Goal: Task Accomplishment & Management: Manage account settings

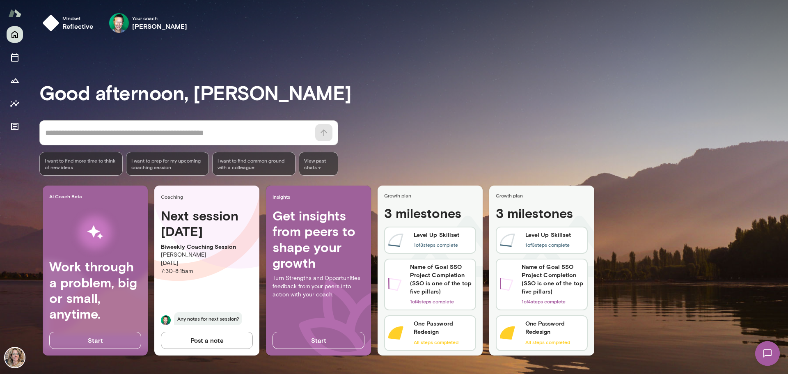
click at [767, 350] on img at bounding box center [768, 354] width 34 height 34
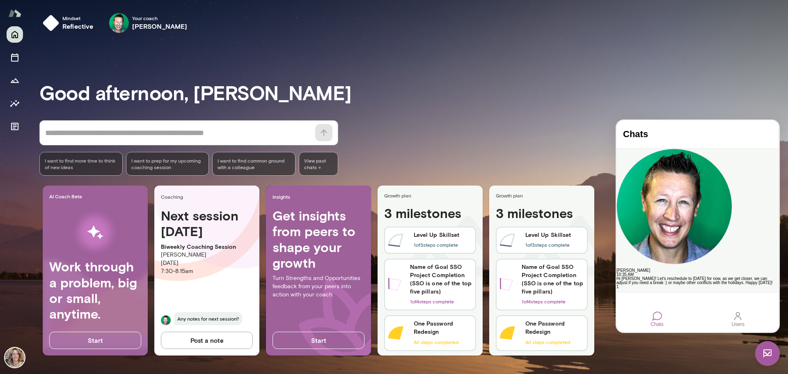
click at [702, 277] on div "Hi [PERSON_NAME]! Let's reschedule to [DATE] for now, as we get closer, we can …" at bounding box center [697, 281] width 162 height 8
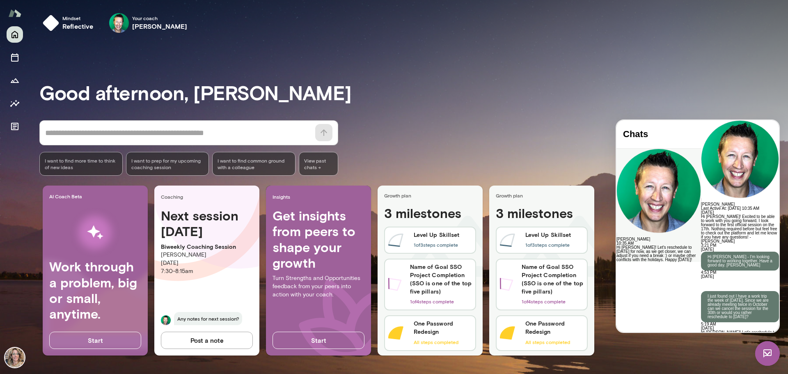
scroll to position [264, 0]
click at [701, 347] on div at bounding box center [740, 365] width 78 height 36
click at [701, 343] on div at bounding box center [740, 345] width 78 height 4
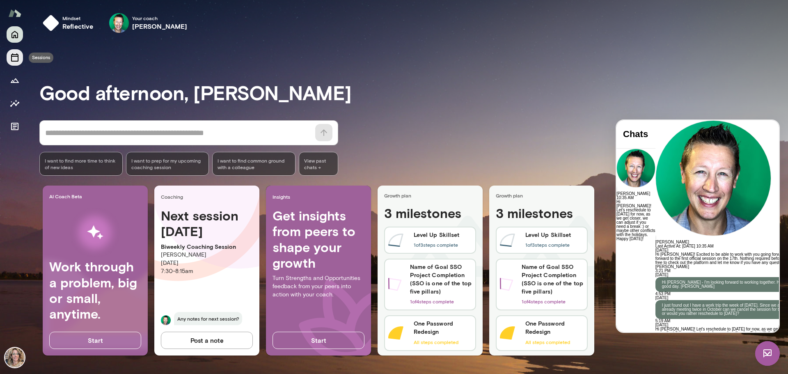
click at [16, 61] on icon "Sessions" at bounding box center [14, 57] width 7 height 8
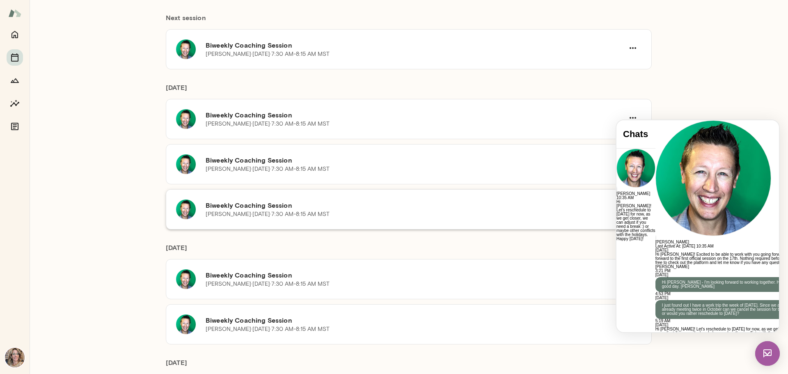
scroll to position [205, 0]
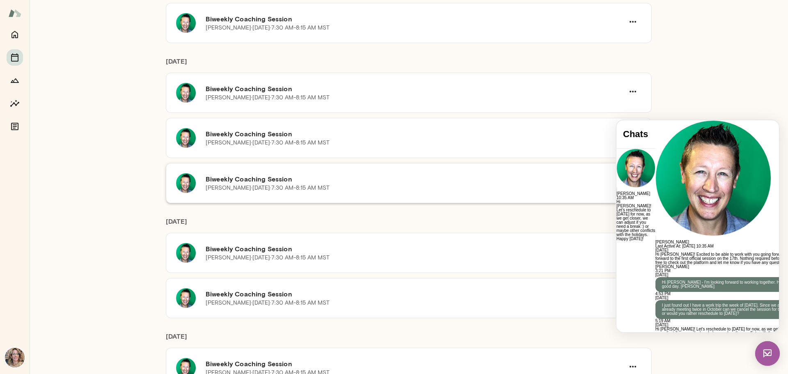
click at [307, 184] on p "[PERSON_NAME][DATE] · 7:30 AM-8:15 AM MST" at bounding box center [268, 188] width 124 height 8
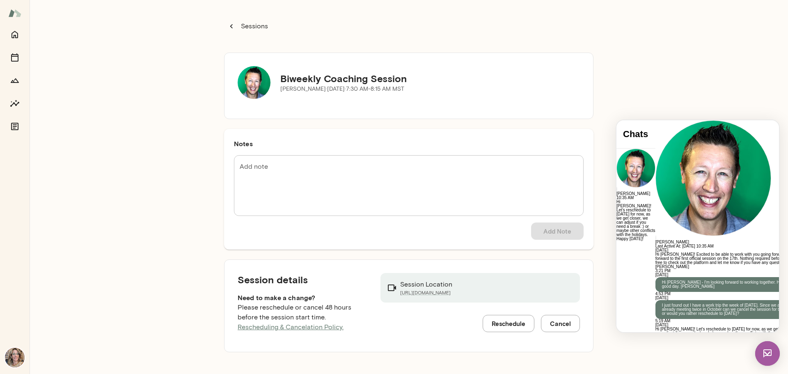
click at [653, 355] on div "Sessions Biweekly Coaching Session [PERSON_NAME][DATE] · 7:30 AM-8:15 AM MST No…" at bounding box center [409, 187] width 758 height 374
click at [762, 344] on img at bounding box center [767, 353] width 25 height 25
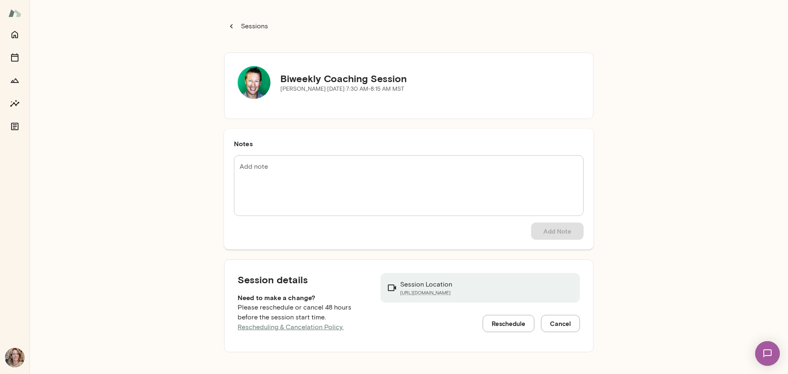
click at [512, 327] on button "Reschedule" at bounding box center [509, 323] width 52 height 17
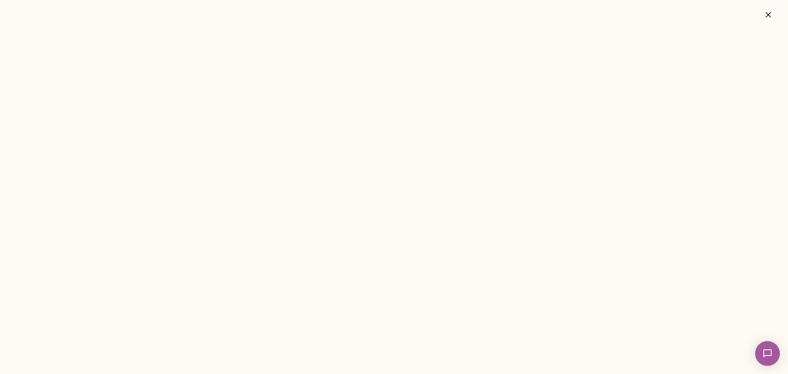
click at [772, 11] on icon "button" at bounding box center [768, 15] width 10 height 10
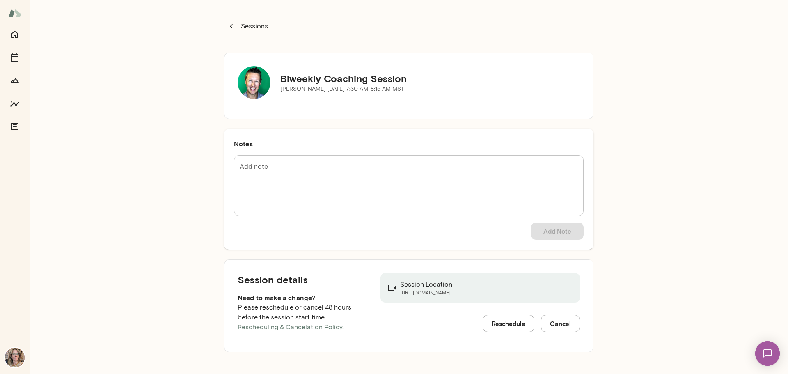
click at [558, 327] on button "Cancel" at bounding box center [560, 323] width 39 height 17
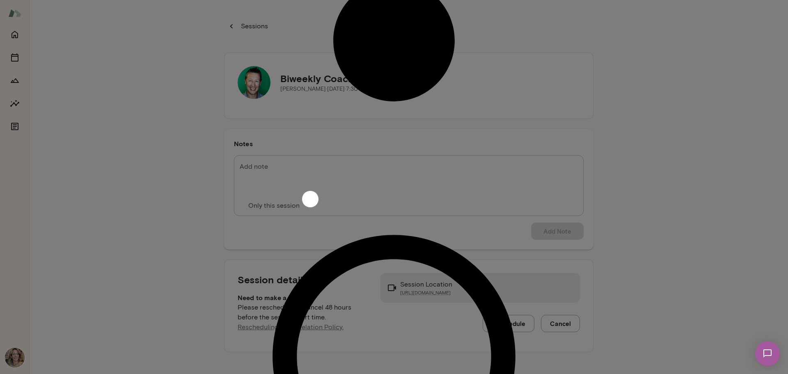
drag, startPoint x: 479, startPoint y: 248, endPoint x: 404, endPoint y: 243, distance: 74.9
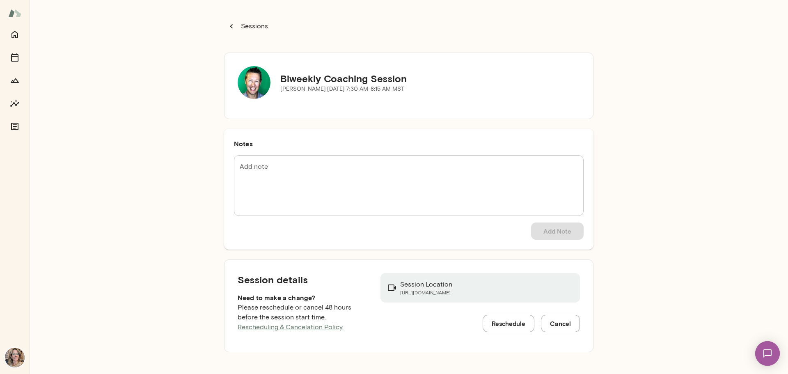
click at [563, 329] on button "Cancel" at bounding box center [560, 323] width 39 height 17
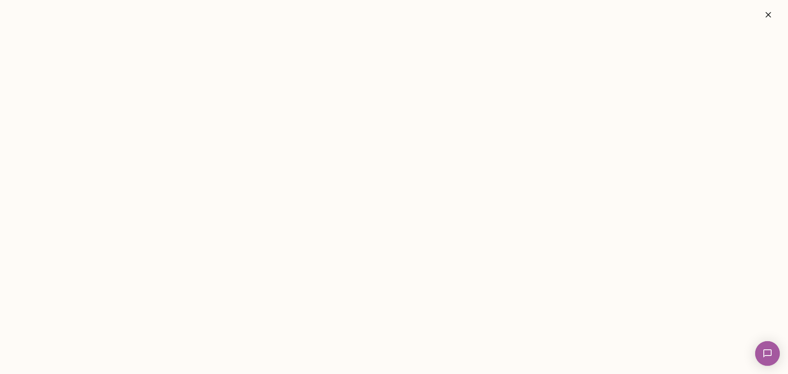
click at [778, 351] on img at bounding box center [768, 354] width 34 height 34
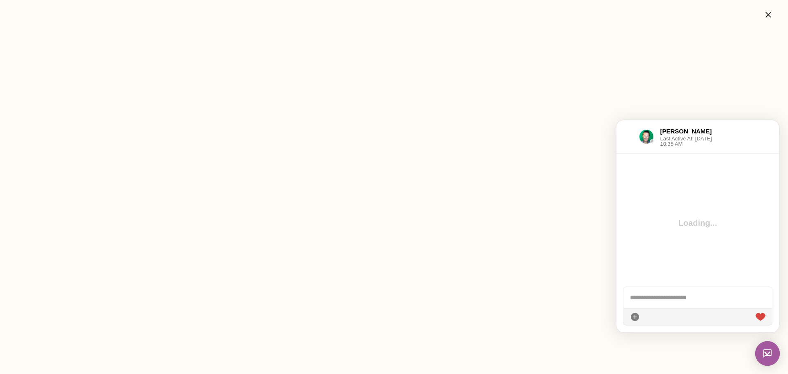
scroll to position [264, 0]
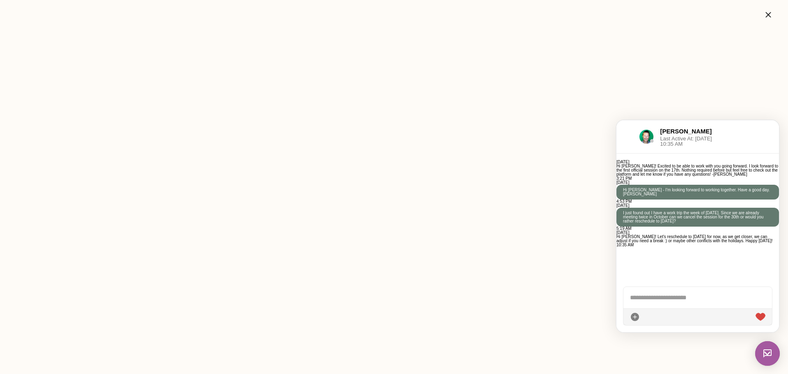
click at [683, 301] on div at bounding box center [697, 297] width 149 height 21
click at [671, 302] on div "*******" at bounding box center [697, 297] width 149 height 21
click at [740, 299] on div "**********" at bounding box center [697, 294] width 149 height 30
click at [765, 317] on icon at bounding box center [765, 317] width 0 height 0
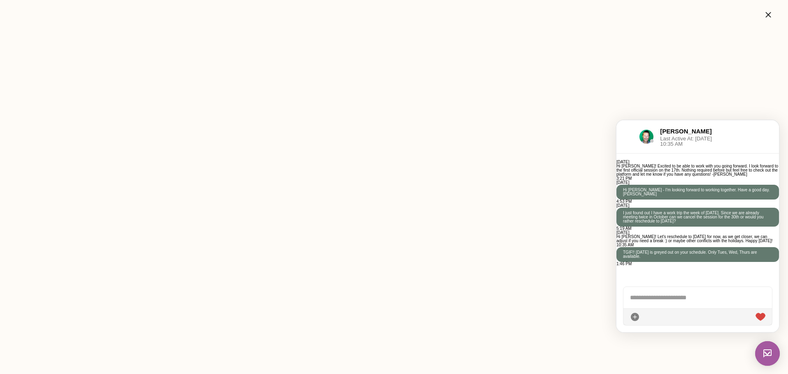
click at [764, 350] on img at bounding box center [767, 353] width 25 height 25
